Goal: Task Accomplishment & Management: Manage account settings

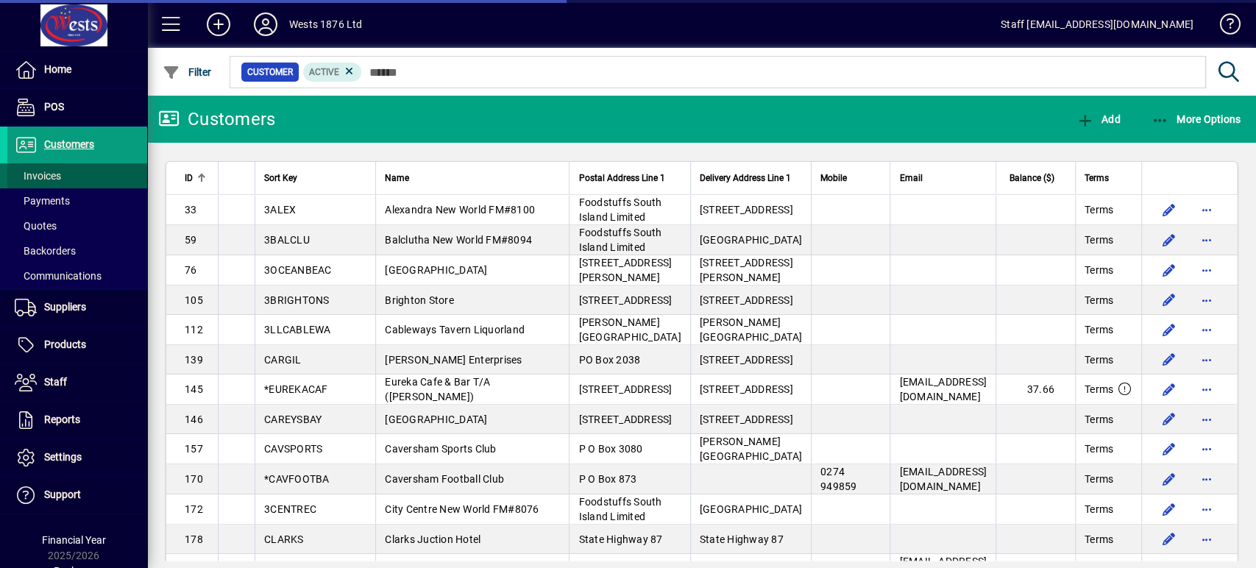
click at [98, 174] on span at bounding box center [77, 175] width 140 height 35
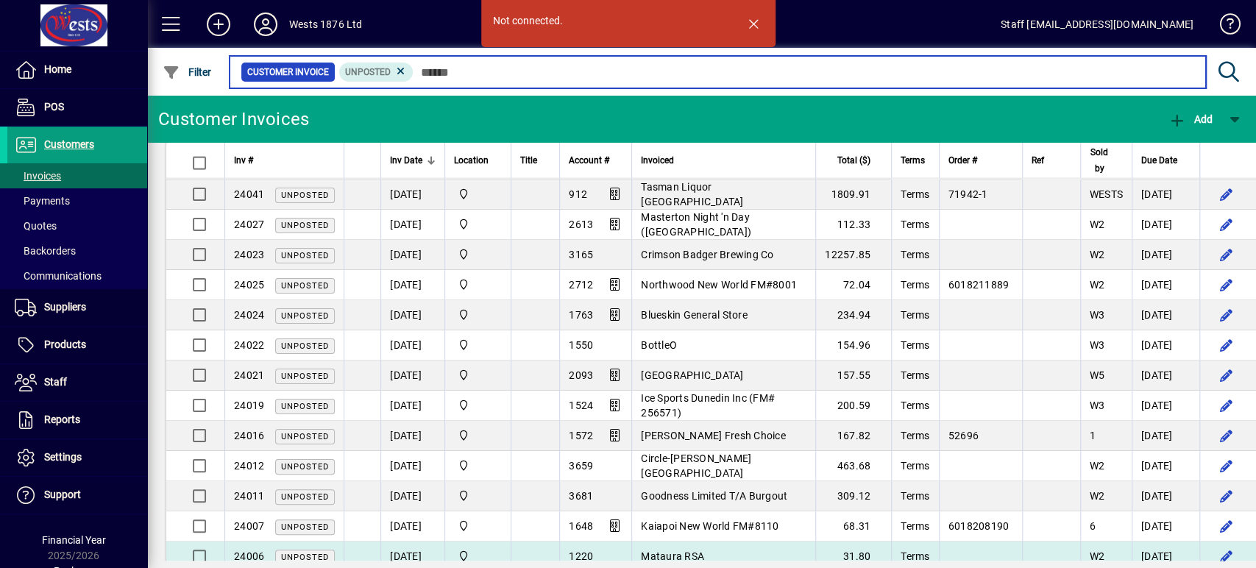
scroll to position [2213, 0]
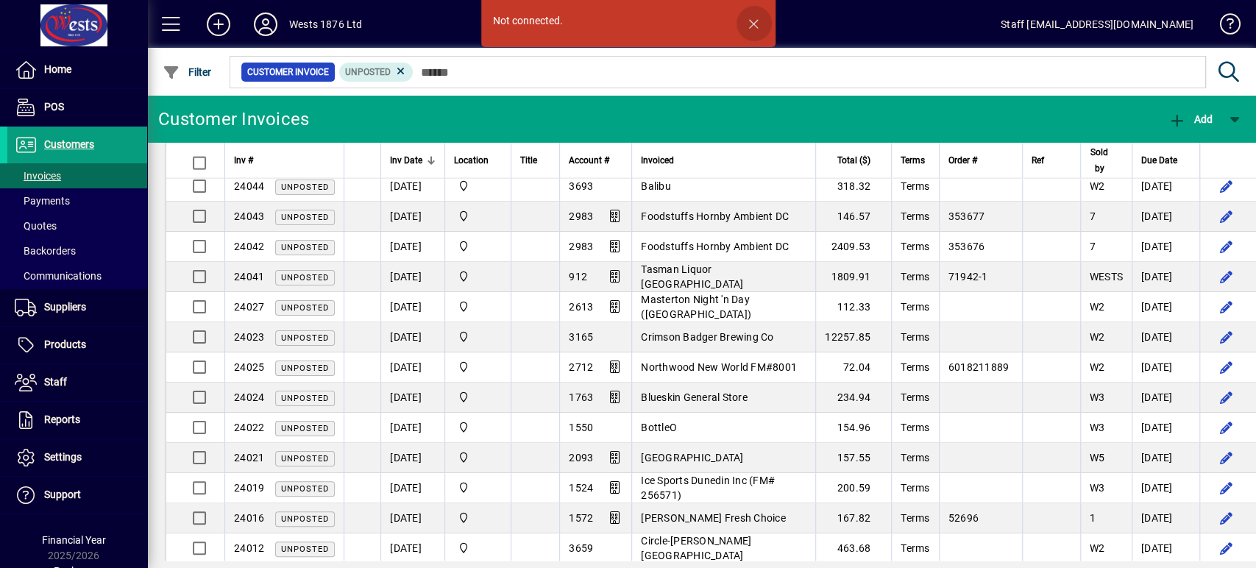
click at [754, 22] on span "button" at bounding box center [754, 23] width 35 height 35
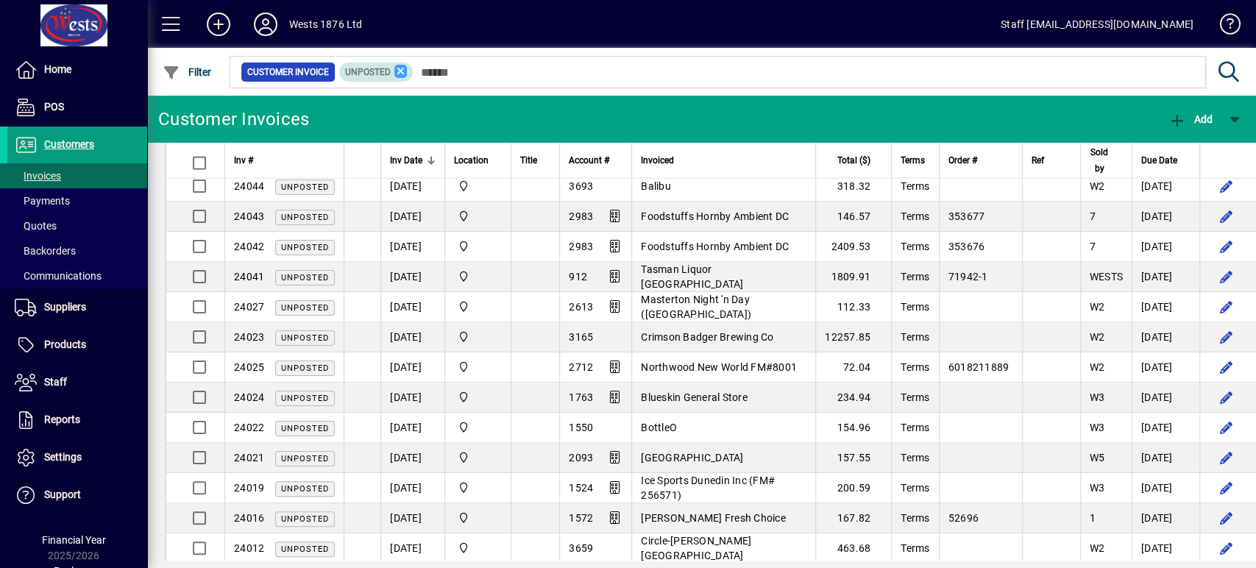
click at [401, 70] on icon at bounding box center [400, 71] width 13 height 13
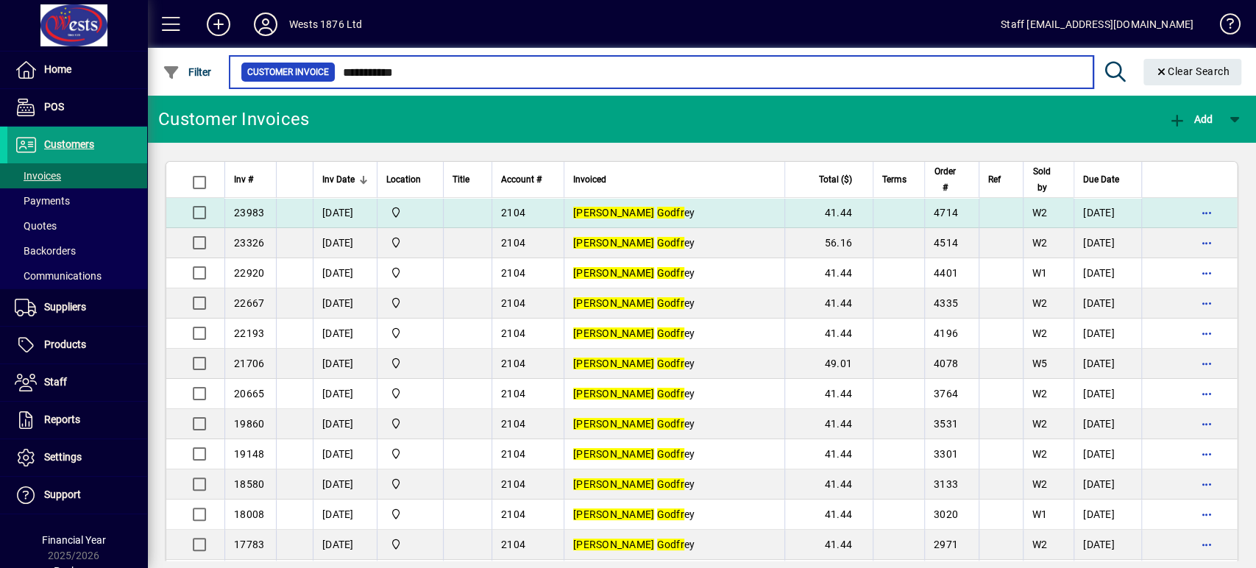
type input "**********"
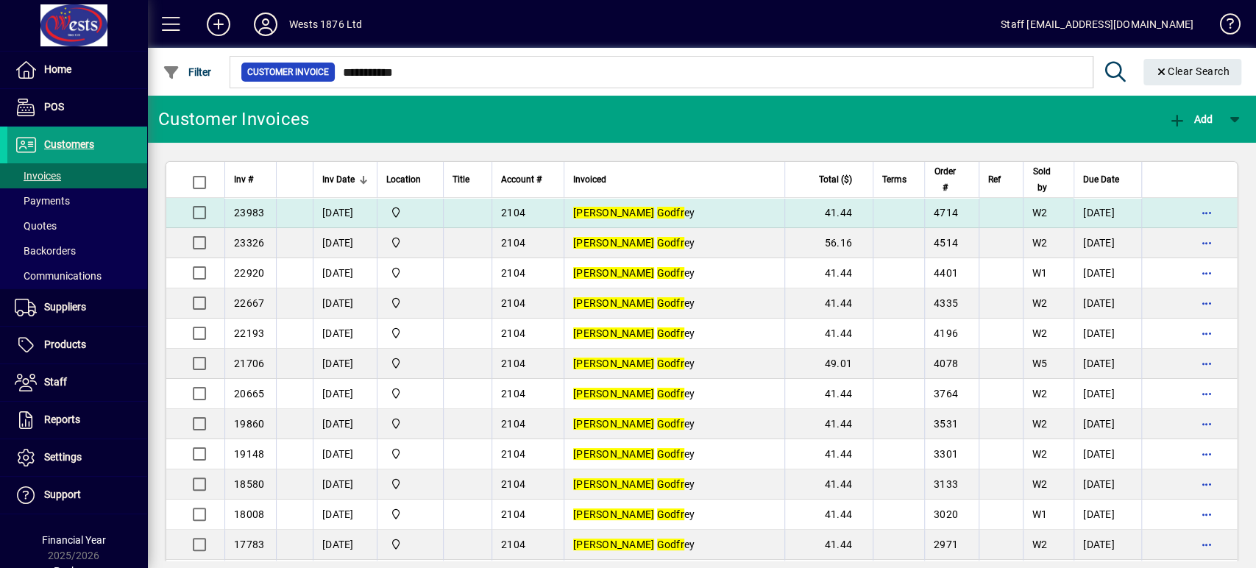
click at [472, 210] on td at bounding box center [467, 213] width 49 height 30
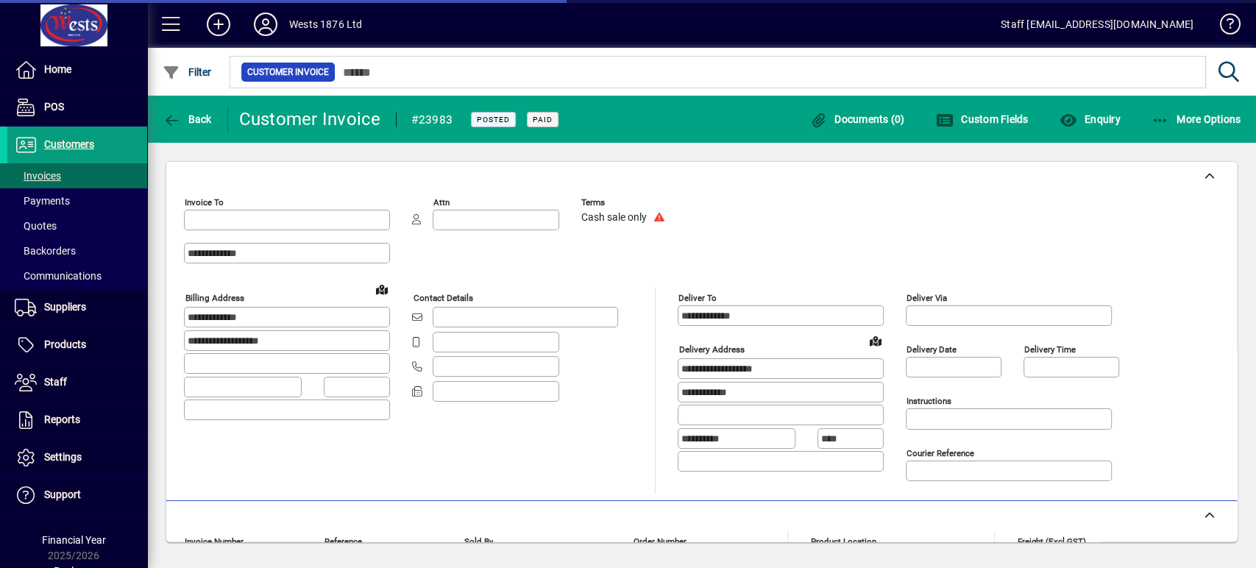
type input "**********"
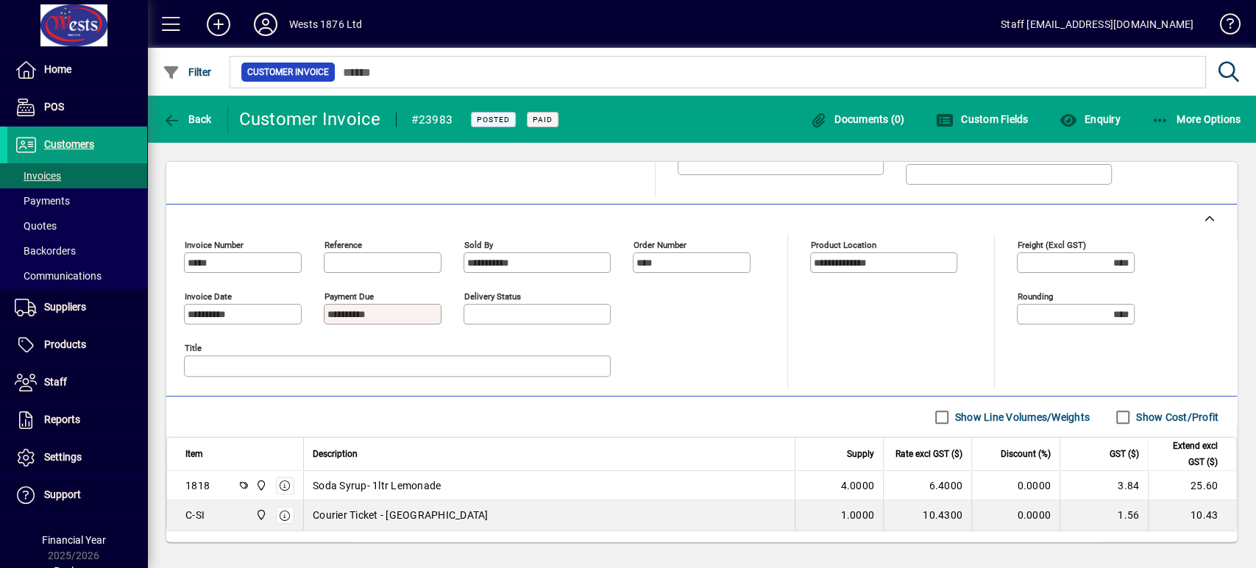
scroll to position [327, 0]
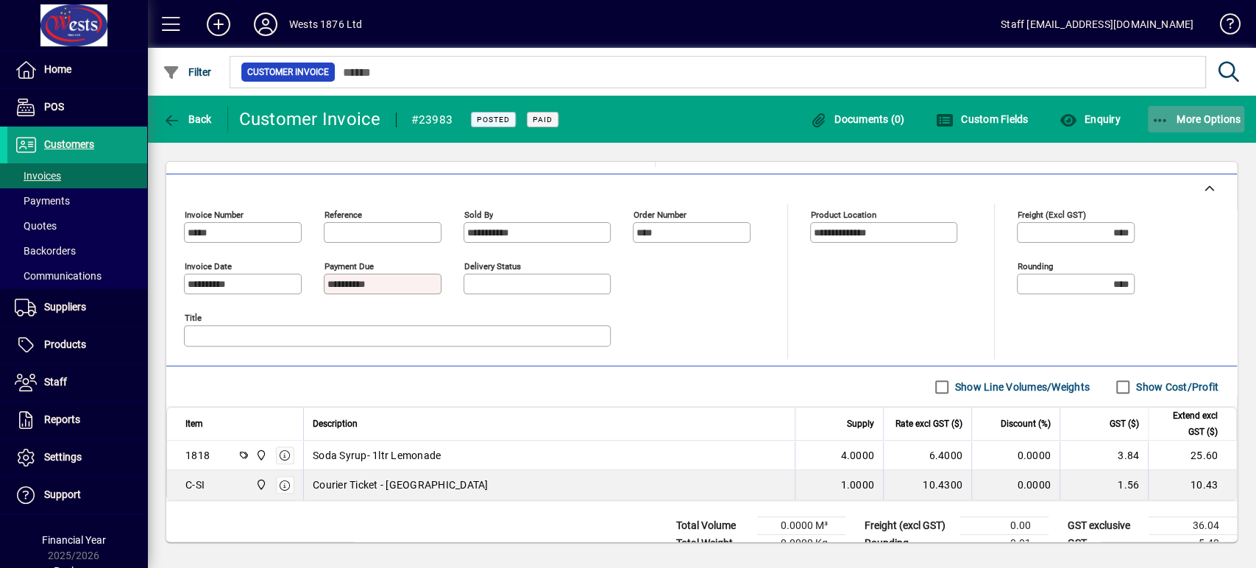
click at [1188, 121] on span "More Options" at bounding box center [1197, 119] width 90 height 12
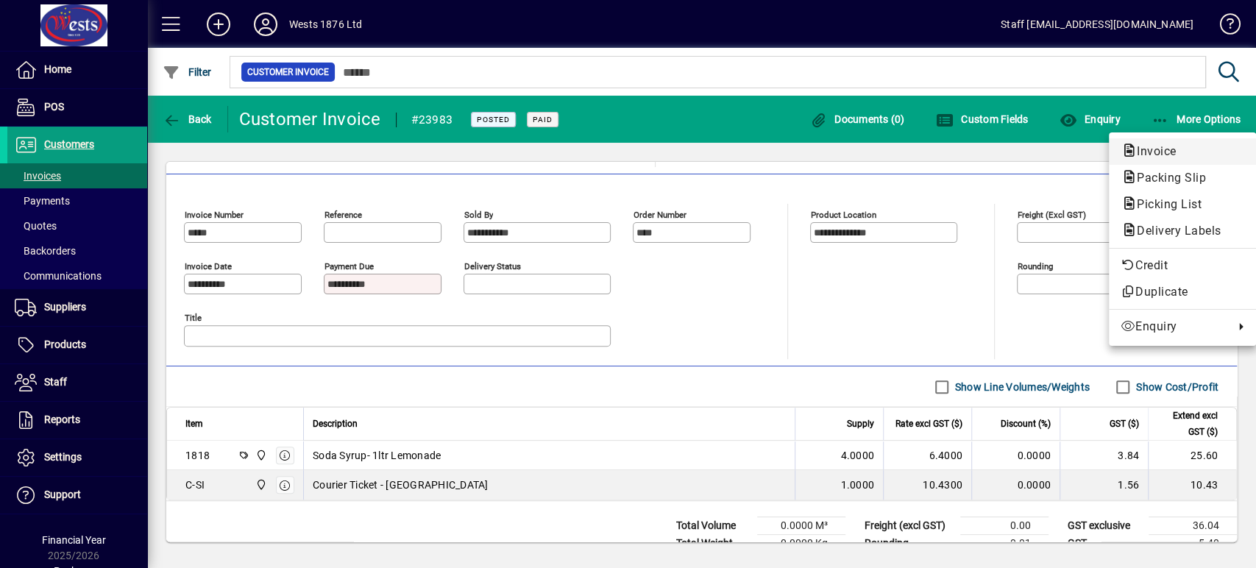
click at [1160, 152] on span "Invoice" at bounding box center [1152, 151] width 63 height 14
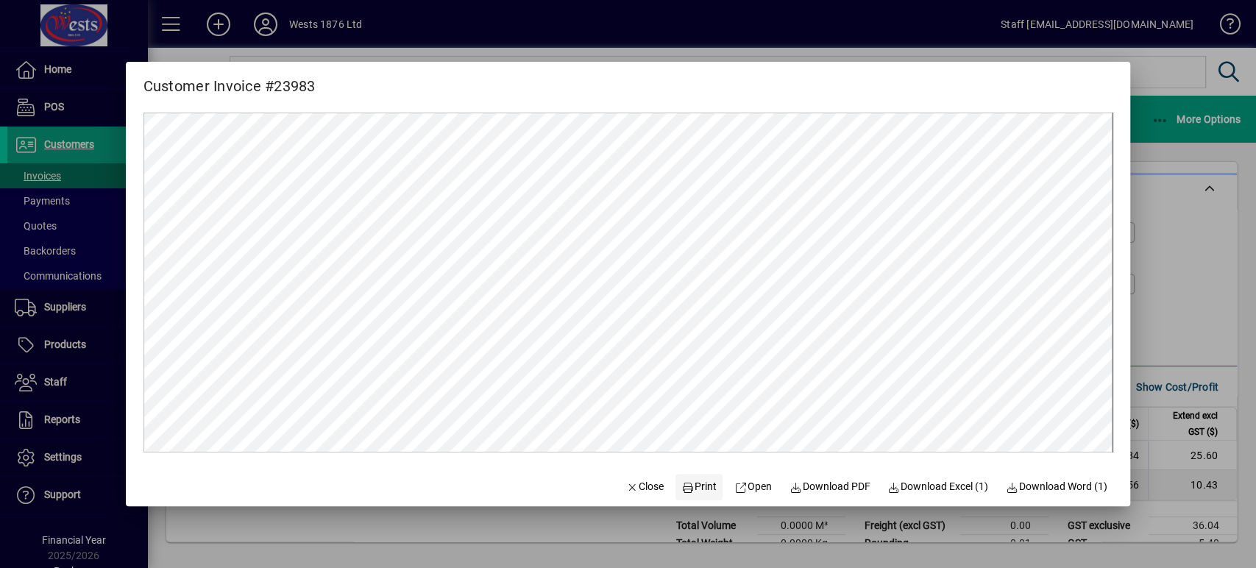
scroll to position [0, 0]
click at [687, 485] on span "Print" at bounding box center [699, 486] width 35 height 15
click at [626, 485] on span "Close" at bounding box center [645, 486] width 38 height 15
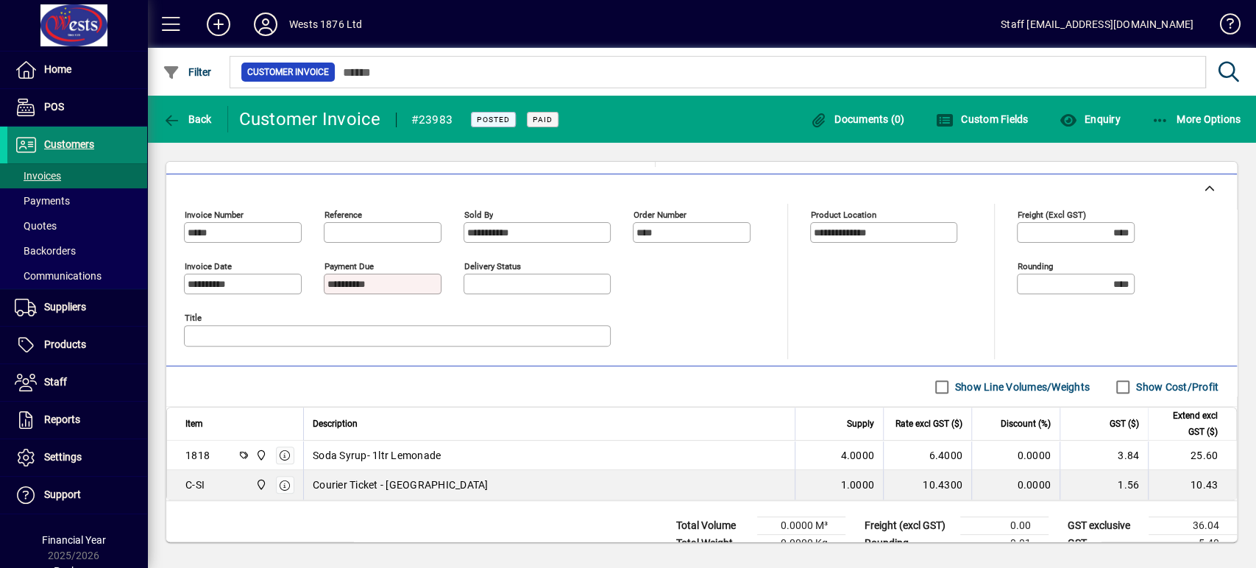
click at [116, 143] on span at bounding box center [77, 144] width 140 height 35
